Goal: Task Accomplishment & Management: Manage account settings

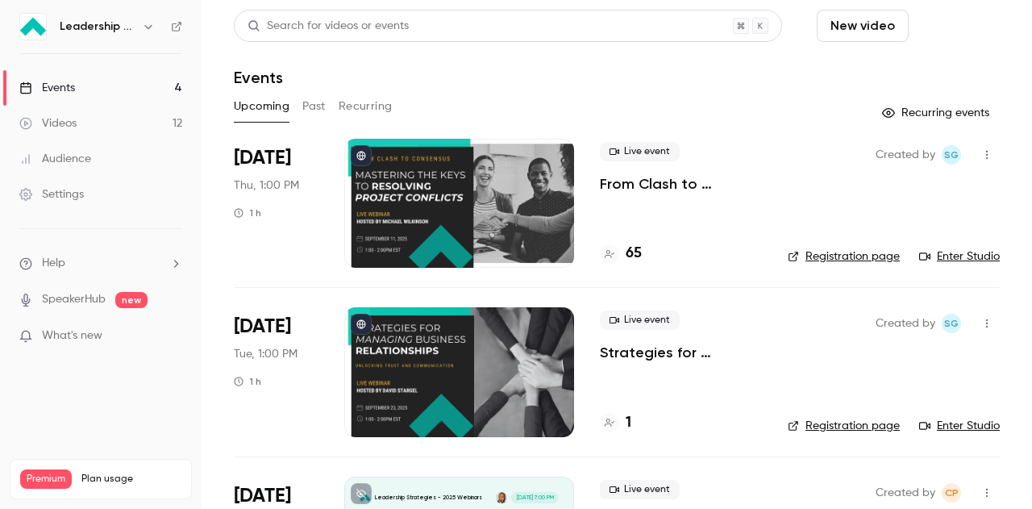
click at [927, 29] on button "Schedule" at bounding box center [957, 26] width 85 height 32
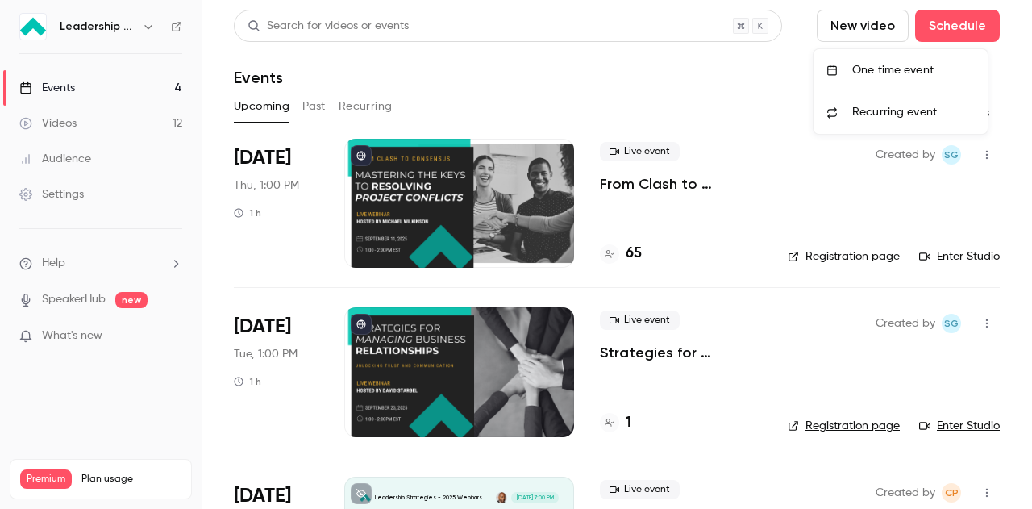
click at [904, 65] on div "One time event" at bounding box center [913, 70] width 123 height 16
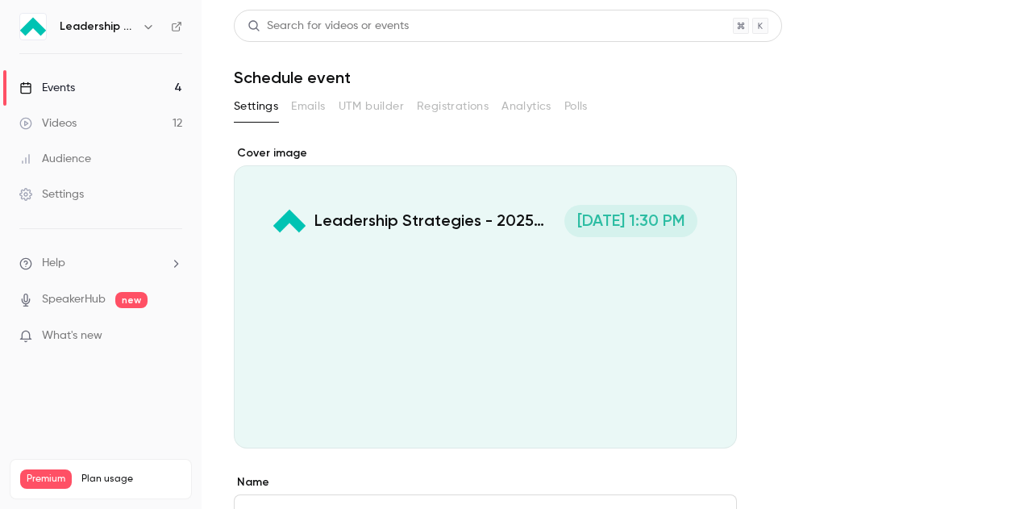
scroll to position [24, 0]
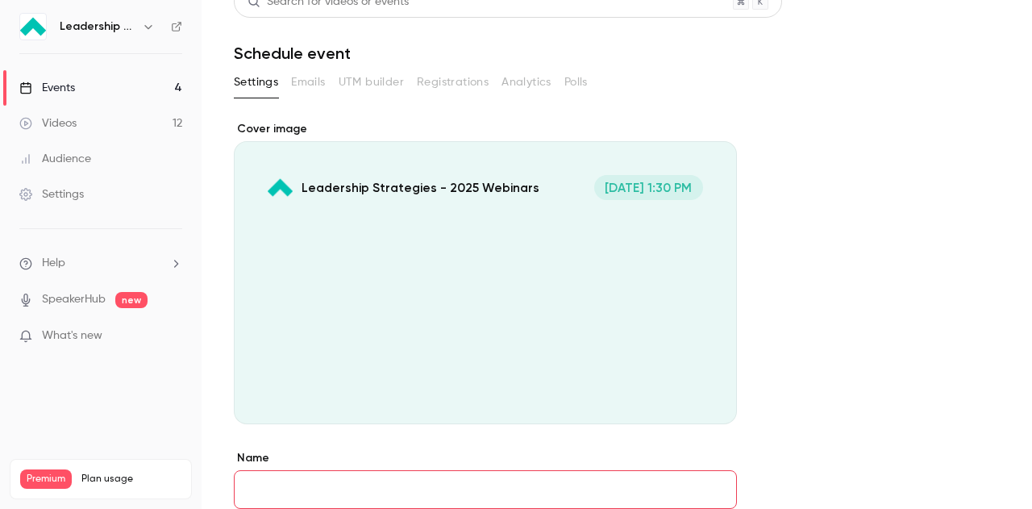
click at [95, 120] on link "Videos 12" at bounding box center [101, 123] width 202 height 35
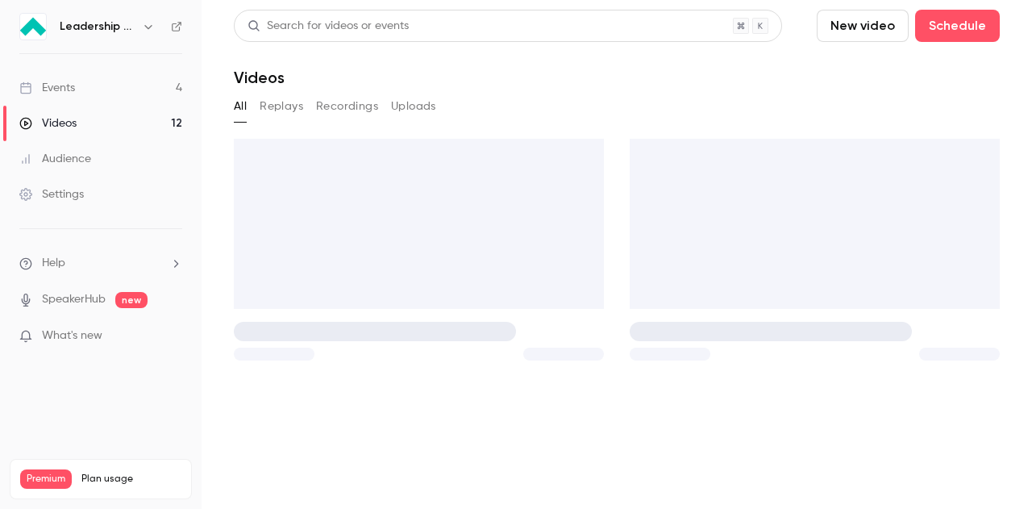
click at [76, 85] on link "Events 4" at bounding box center [101, 87] width 202 height 35
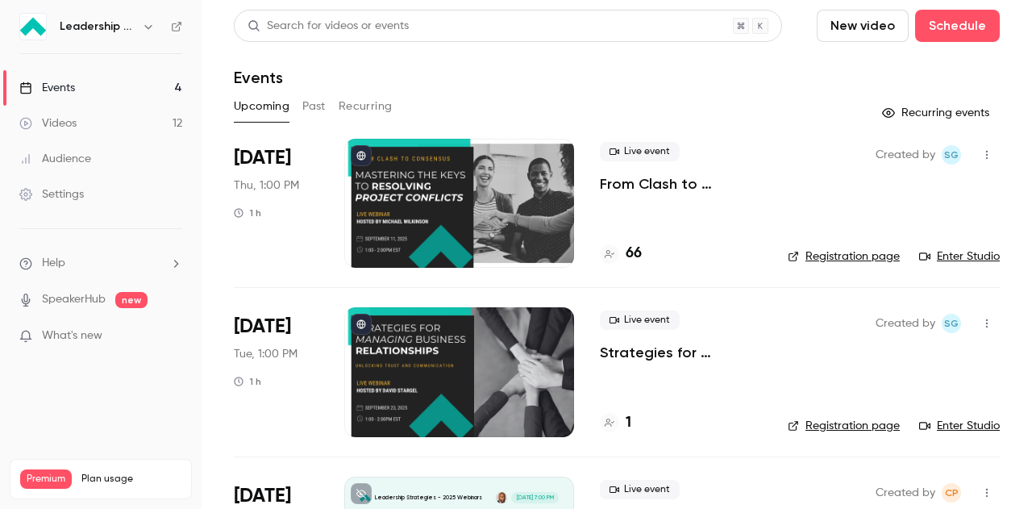
click at [619, 80] on div "Events" at bounding box center [617, 77] width 766 height 19
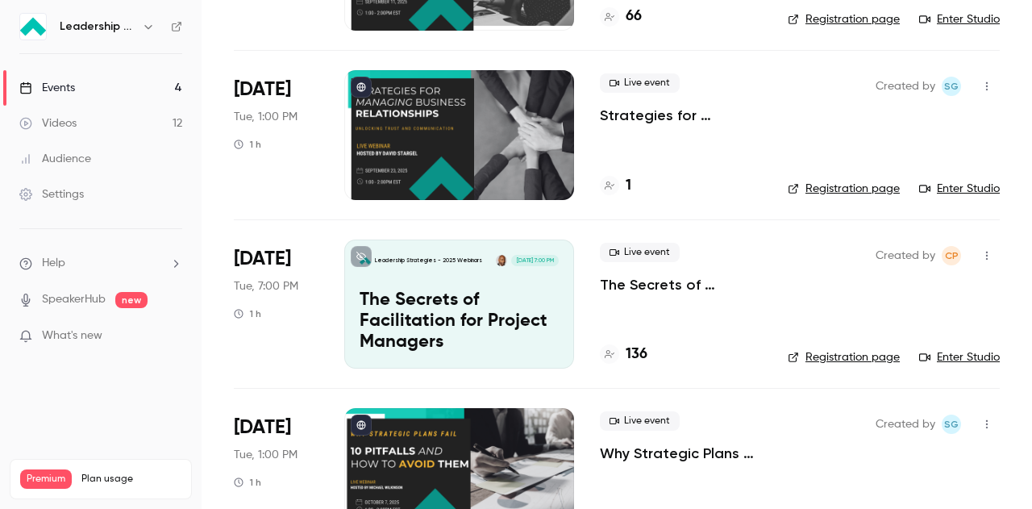
click at [432, 307] on p "The Secrets of Facilitation for Project Managers" at bounding box center [458, 321] width 199 height 62
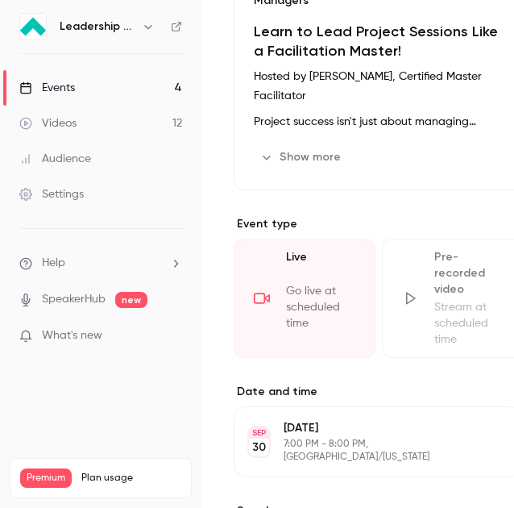
scroll to position [583, 0]
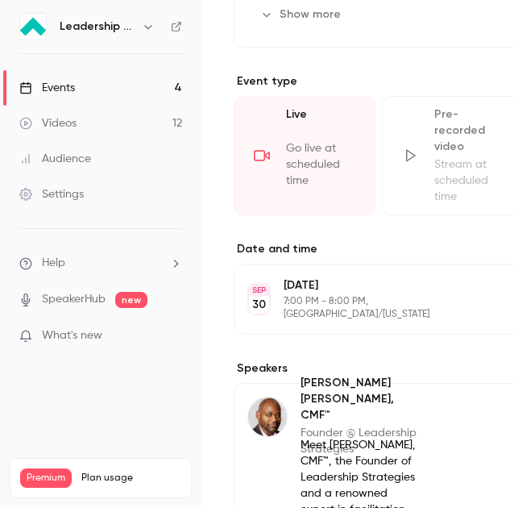
click at [395, 295] on p "7:00 PM - 8:00 PM, [GEOGRAPHIC_DATA]/[US_STATE]" at bounding box center [365, 308] width 162 height 26
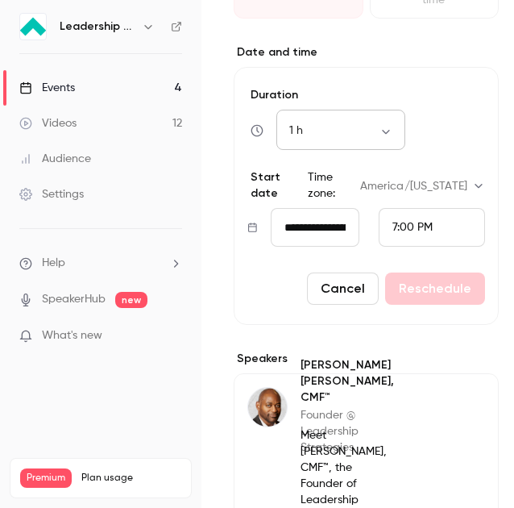
scroll to position [744, 0]
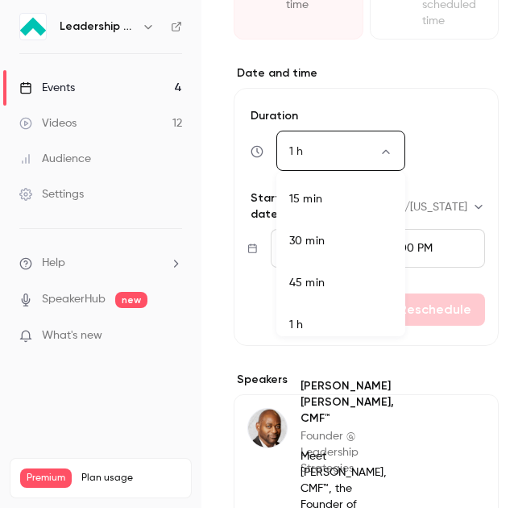
click at [386, 151] on body "Leadership Strategies - 2025 Webinars Events 4 Videos 12 Audience Settings Help…" at bounding box center [257, 254] width 514 height 508
click at [319, 307] on li "1 h 30 min" at bounding box center [340, 318] width 129 height 42
type input "**"
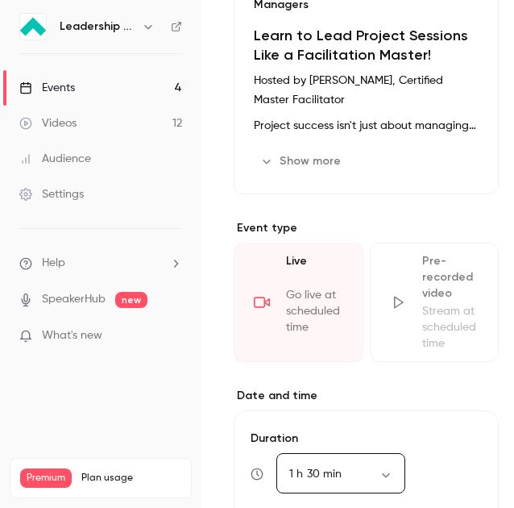
scroll to position [260, 0]
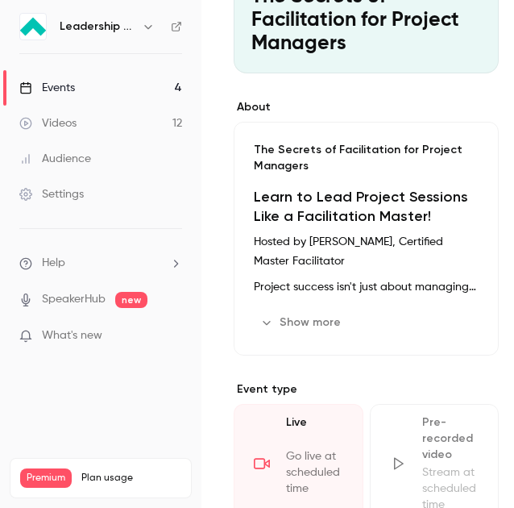
click at [334, 241] on p "Hosted by [PERSON_NAME], Certified Master Facilitator" at bounding box center [366, 251] width 225 height 39
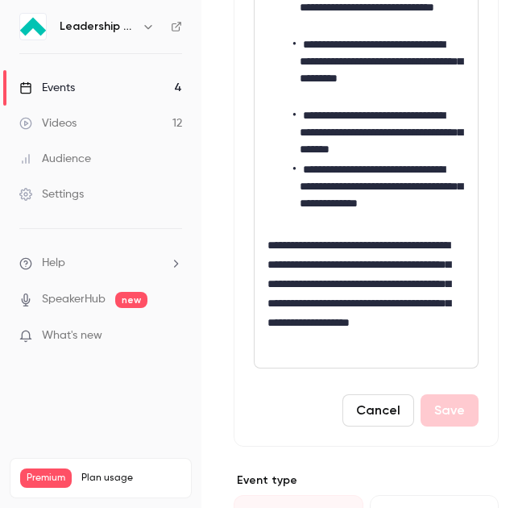
scroll to position [0, 0]
click at [395, 336] on p "**********" at bounding box center [364, 293] width 192 height 116
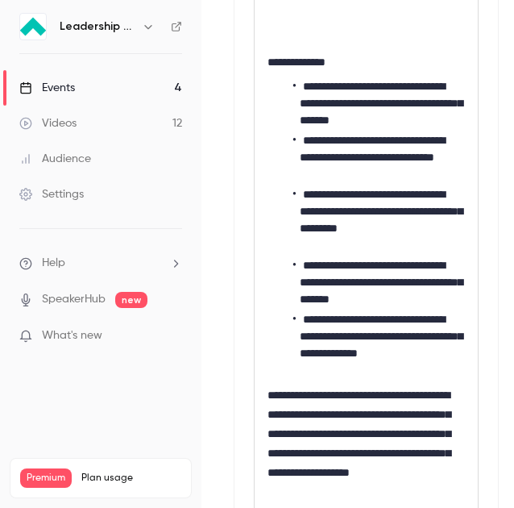
scroll to position [1158, 0]
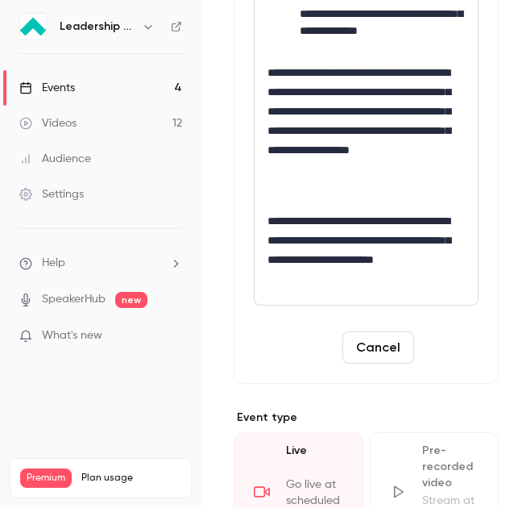
click at [434, 344] on button "Save" at bounding box center [450, 347] width 58 height 32
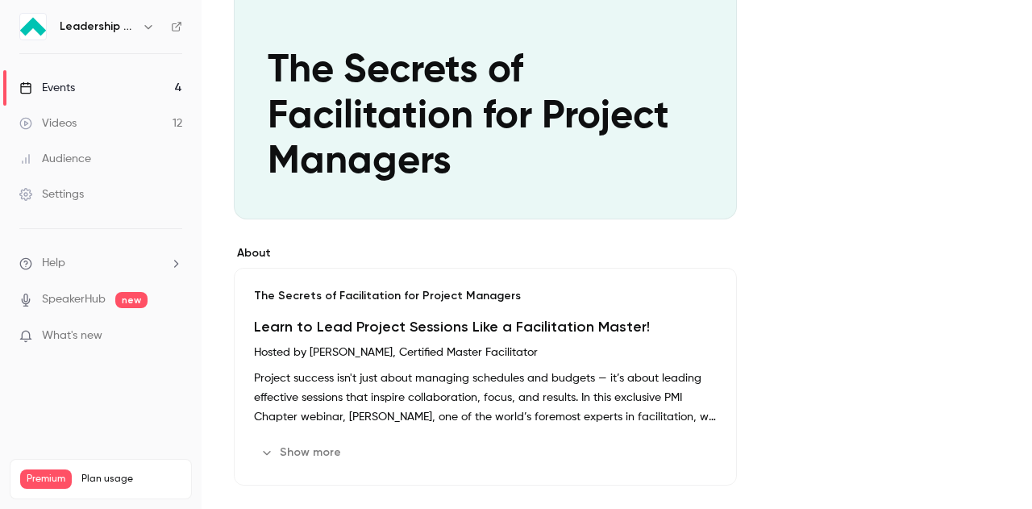
scroll to position [162, 0]
